Goal: Task Accomplishment & Management: Manage account settings

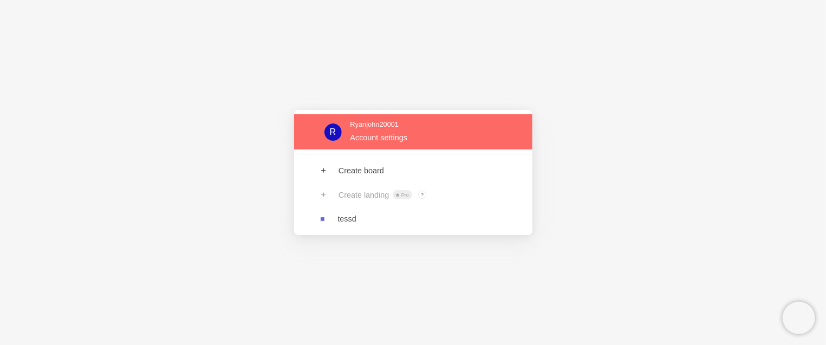
click at [455, 140] on link at bounding box center [413, 131] width 238 height 35
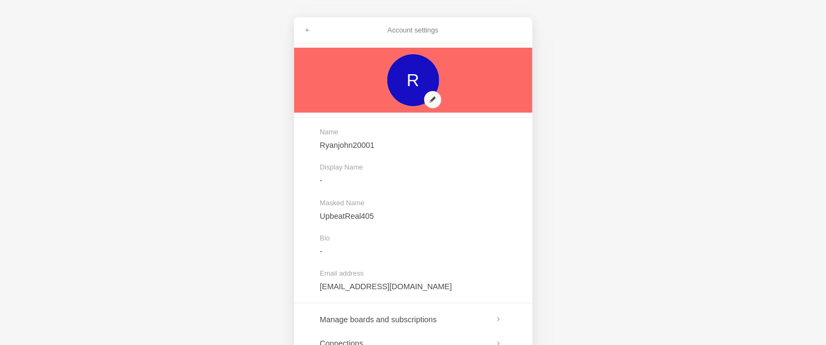
click at [431, 100] on link at bounding box center [413, 80] width 238 height 65
